Goal: Find specific page/section: Find specific page/section

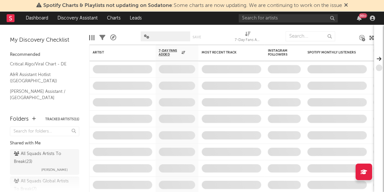
click at [100, 53] on div "Artist" at bounding box center [118, 53] width 50 height 4
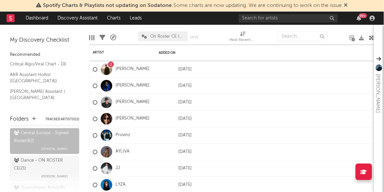
click at [100, 53] on div "Artist" at bounding box center [118, 53] width 50 height 4
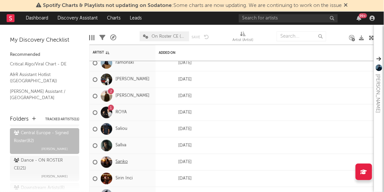
click at [120, 162] on link "Sanko" at bounding box center [122, 162] width 12 height 6
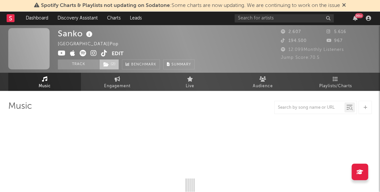
click at [111, 69] on span "( 2 )" at bounding box center [109, 64] width 20 height 10
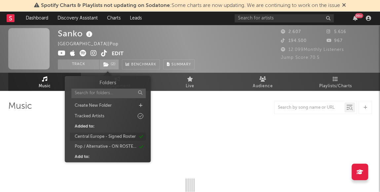
click at [116, 132] on div "Central Europe - Signed Roster" at bounding box center [108, 136] width 76 height 9
click at [117, 137] on div "Pop / Alternative - ON ROSTER CE" at bounding box center [106, 136] width 62 height 7
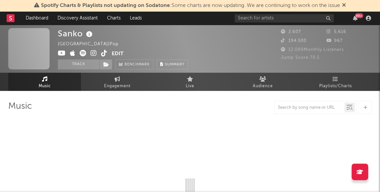
click at [125, 44] on div "[PERSON_NAME] [GEOGRAPHIC_DATA] | Pop Edit Track Benchmark Summary" at bounding box center [123, 48] width 130 height 41
click at [35, 17] on link "Dashboard" at bounding box center [37, 18] width 32 height 13
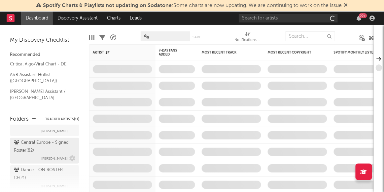
scroll to position [94, 0]
click at [37, 148] on div "Central Europe - Signed Roster ( 82 )" at bounding box center [44, 146] width 60 height 16
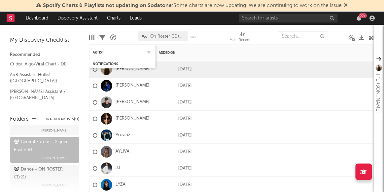
click at [100, 55] on div "Artist" at bounding box center [122, 52] width 59 height 13
click at [97, 51] on div "Artist" at bounding box center [118, 53] width 50 height 4
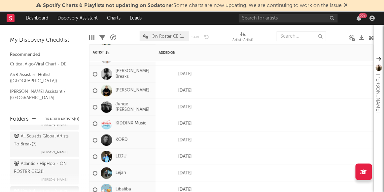
scroll to position [45, 0]
click at [28, 171] on div "Atlantic / HipHop - ON ROSTER CE ( 21 )" at bounding box center [44, 168] width 60 height 16
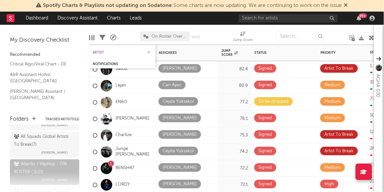
click at [100, 53] on div "Artist" at bounding box center [118, 53] width 50 height 4
